Goal: Transaction & Acquisition: Purchase product/service

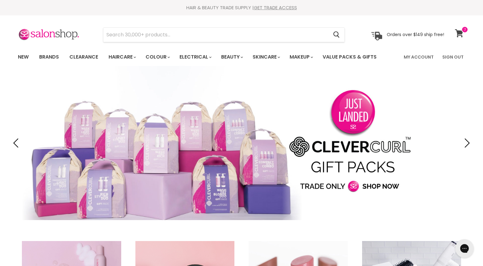
click at [462, 30] on span at bounding box center [465, 29] width 7 height 7
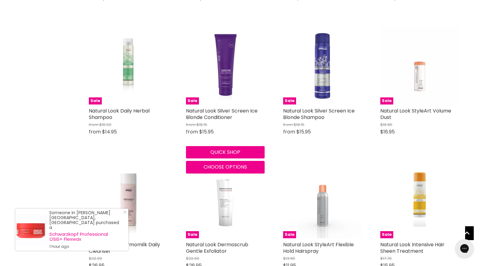
scroll to position [656, 0]
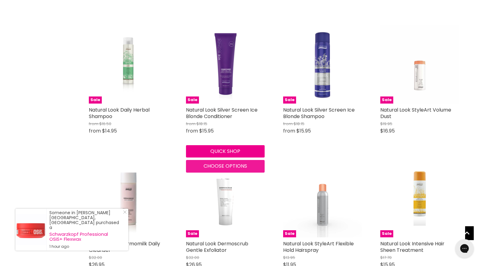
click at [217, 164] on span "Choose options" at bounding box center [226, 166] width 44 height 7
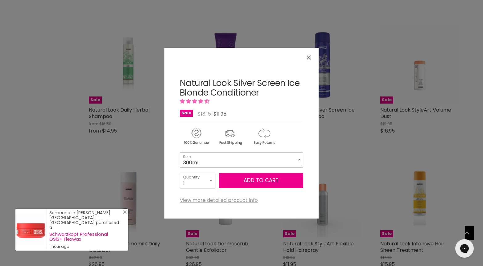
click at [300, 159] on select "300ml 1 Litre" at bounding box center [241, 159] width 123 height 15
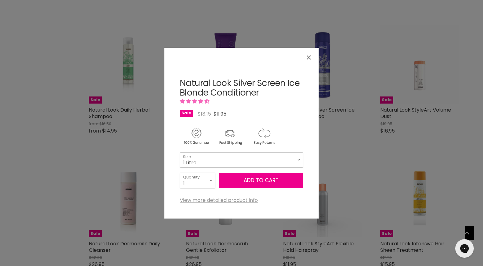
click at [180, 152] on select "300ml 1 Litre" at bounding box center [241, 159] width 123 height 15
select select "1 Litre"
click at [280, 180] on button "Add to cart" at bounding box center [261, 180] width 84 height 15
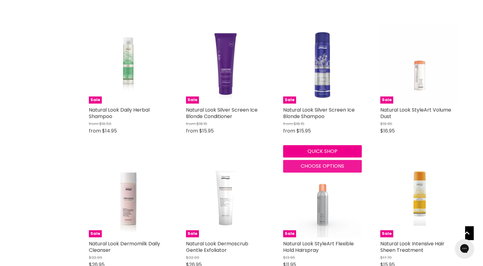
click at [311, 167] on span "Choose options" at bounding box center [323, 166] width 44 height 7
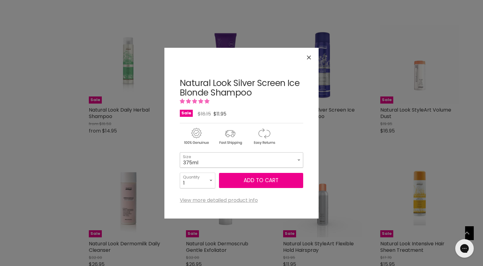
click at [298, 159] on select "375ml 1 Litre" at bounding box center [241, 159] width 123 height 15
click at [180, 152] on select "375ml 1 Litre" at bounding box center [241, 159] width 123 height 15
select select "1 Litre"
click at [276, 180] on button "Add to cart" at bounding box center [261, 180] width 84 height 15
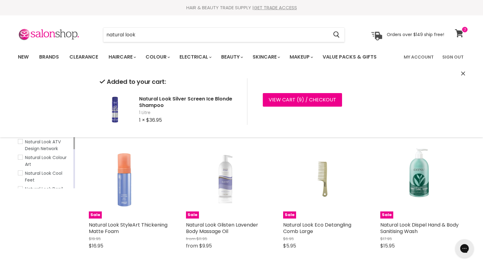
click at [462, 29] on span at bounding box center [465, 29] width 7 height 7
